Goal: Task Accomplishment & Management: Manage account settings

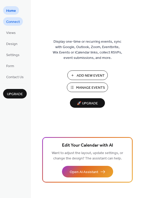
click at [16, 21] on span "Connect" at bounding box center [13, 21] width 14 height 5
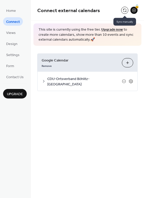
click at [123, 9] on button at bounding box center [124, 10] width 7 height 7
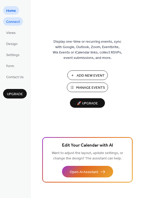
click at [18, 22] on span "Connect" at bounding box center [13, 21] width 14 height 5
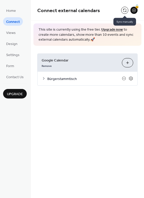
click at [126, 10] on button at bounding box center [124, 10] width 7 height 7
click at [44, 78] on icon at bounding box center [44, 78] width 4 height 4
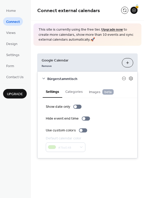
click at [44, 78] on icon at bounding box center [44, 78] width 4 height 4
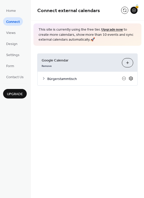
click at [133, 78] on div "Bürgerstammtisch" at bounding box center [87, 79] width 100 height 14
click at [132, 78] on icon at bounding box center [130, 78] width 5 height 5
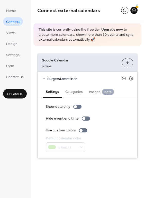
click at [75, 91] on button "Categories" at bounding box center [74, 91] width 24 height 12
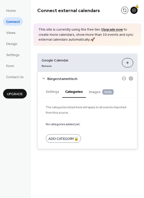
click at [57, 91] on button "Settings" at bounding box center [53, 91] width 20 height 12
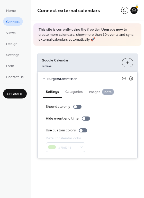
click at [49, 65] on link "Remove" at bounding box center [47, 65] width 10 height 5
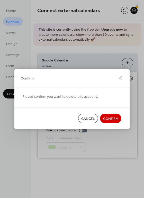
click at [109, 117] on span "Confirm" at bounding box center [110, 118] width 15 height 5
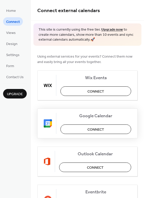
click at [95, 128] on span "Connect" at bounding box center [95, 129] width 17 height 5
click at [93, 128] on div "Google Calendar Connect" at bounding box center [87, 123] width 100 height 30
click at [94, 128] on div "Google Calendar Connect" at bounding box center [87, 123] width 100 height 30
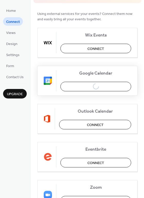
scroll to position [43, 0]
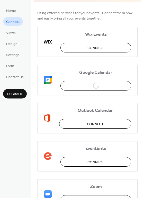
click at [16, 92] on span "Upgrade" at bounding box center [15, 93] width 16 height 5
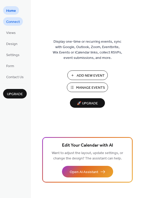
click at [16, 22] on span "Connect" at bounding box center [13, 21] width 14 height 5
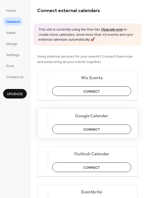
click at [96, 131] on span "Connect" at bounding box center [91, 129] width 17 height 5
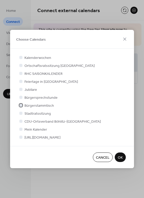
click at [20, 103] on div at bounding box center [20, 104] width 3 height 3
click at [116, 158] on button "OK" at bounding box center [119, 156] width 11 height 9
